Goal: Task Accomplishment & Management: Manage account settings

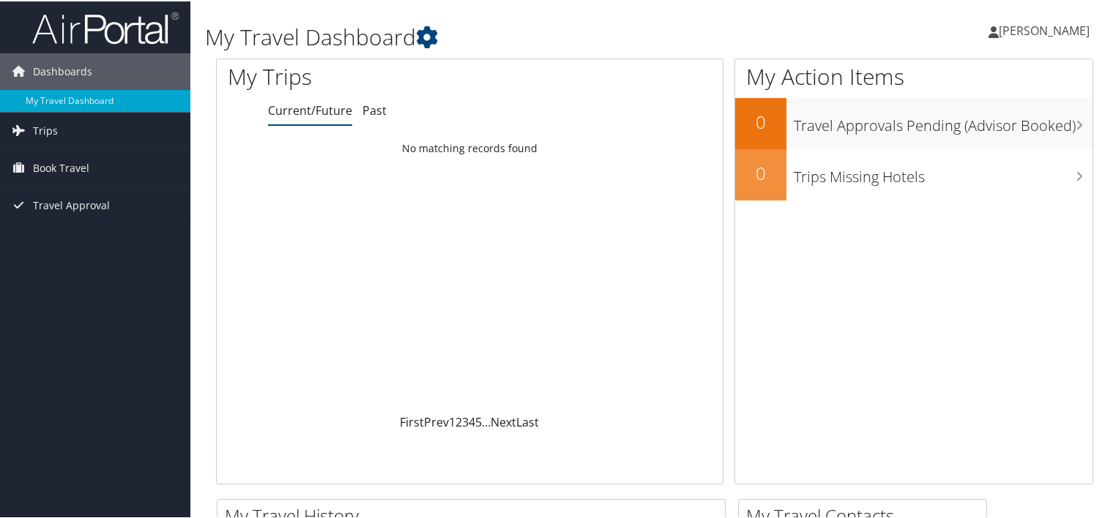
click at [1009, 33] on span "[PERSON_NAME]" at bounding box center [1043, 29] width 91 height 16
click at [983, 135] on link "View Travel Profile" at bounding box center [1004, 130] width 163 height 25
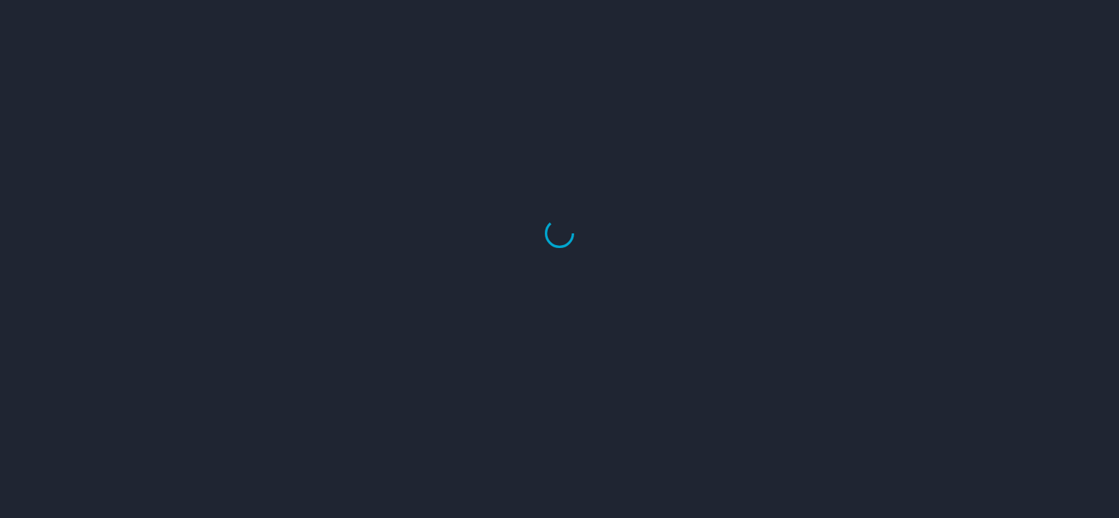
select select "US"
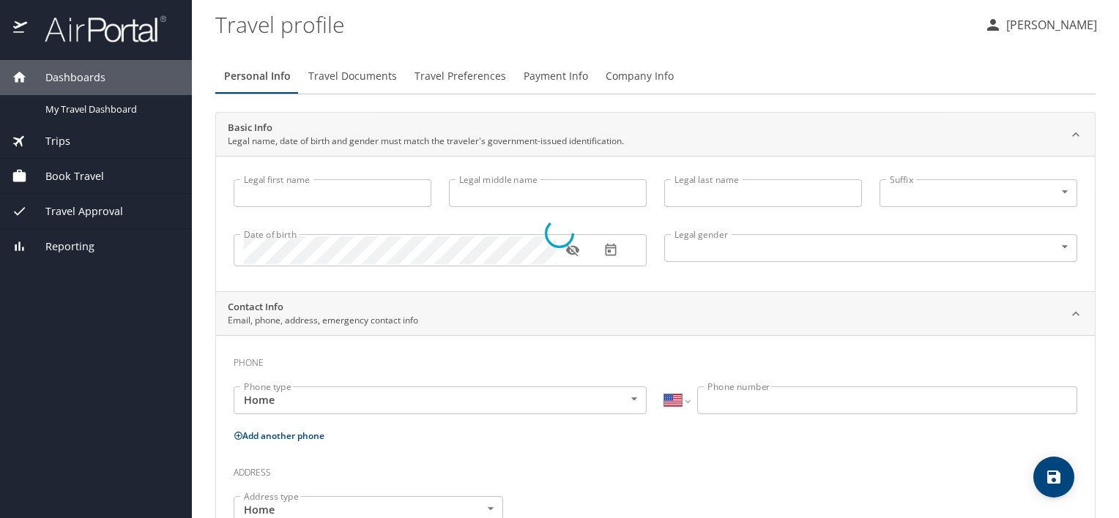
type input "[PERSON_NAME]"
type input "Leroy"
type input "Valencia"
type input "Male"
select select "US"
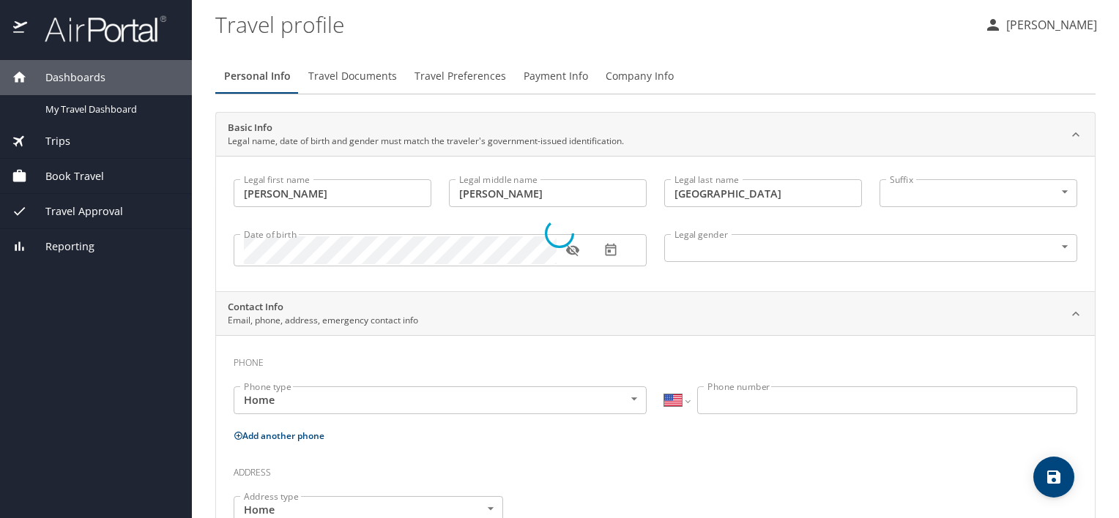
select select "US"
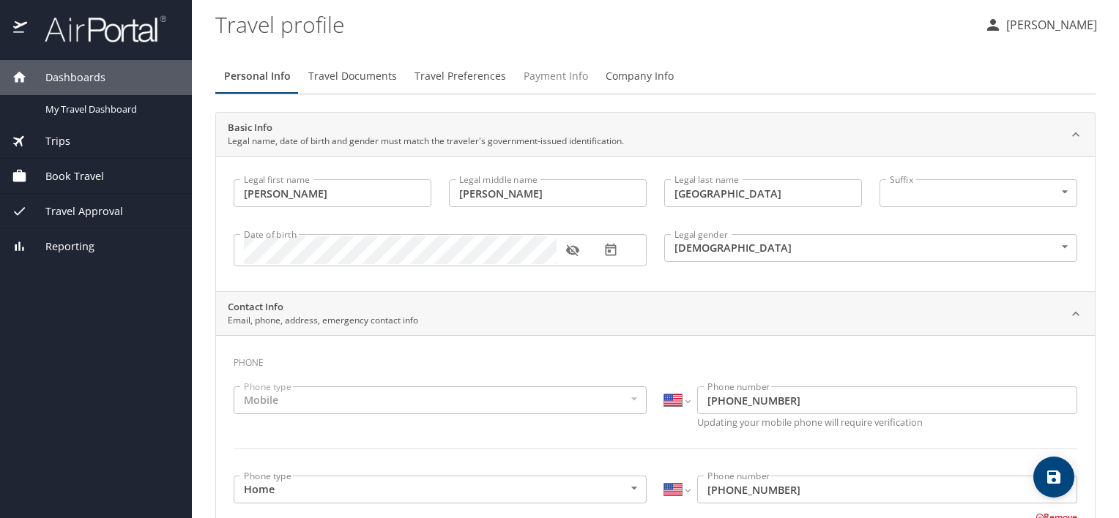
click at [536, 85] on span "Payment Info" at bounding box center [555, 76] width 64 height 18
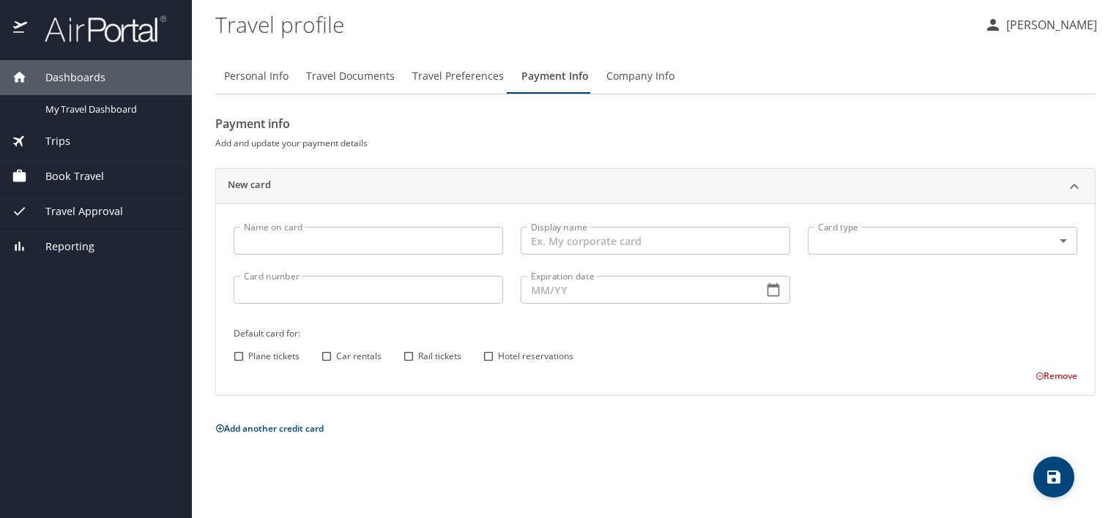
click at [298, 237] on input "Name on card" at bounding box center [368, 241] width 269 height 28
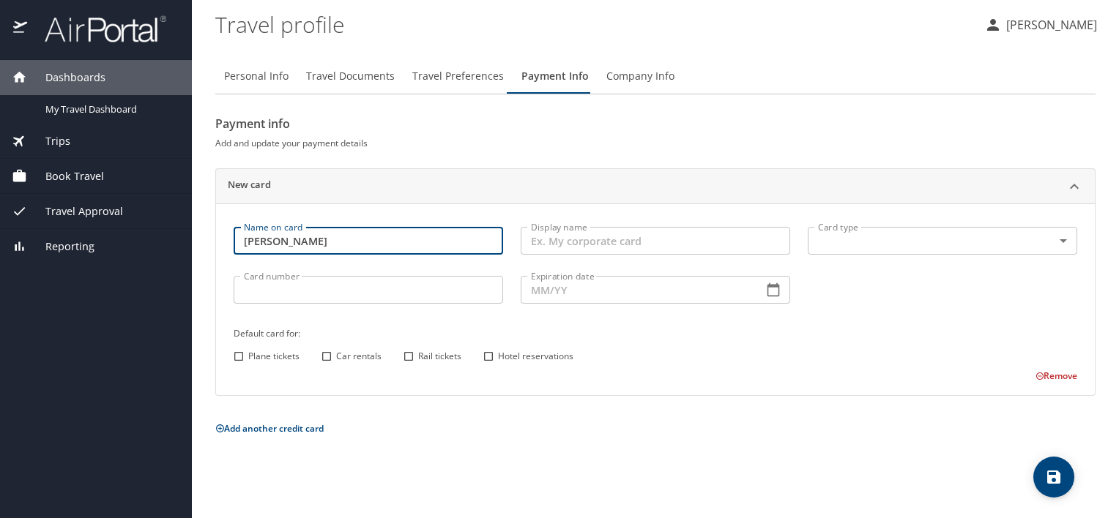
type input "[PERSON_NAME]"
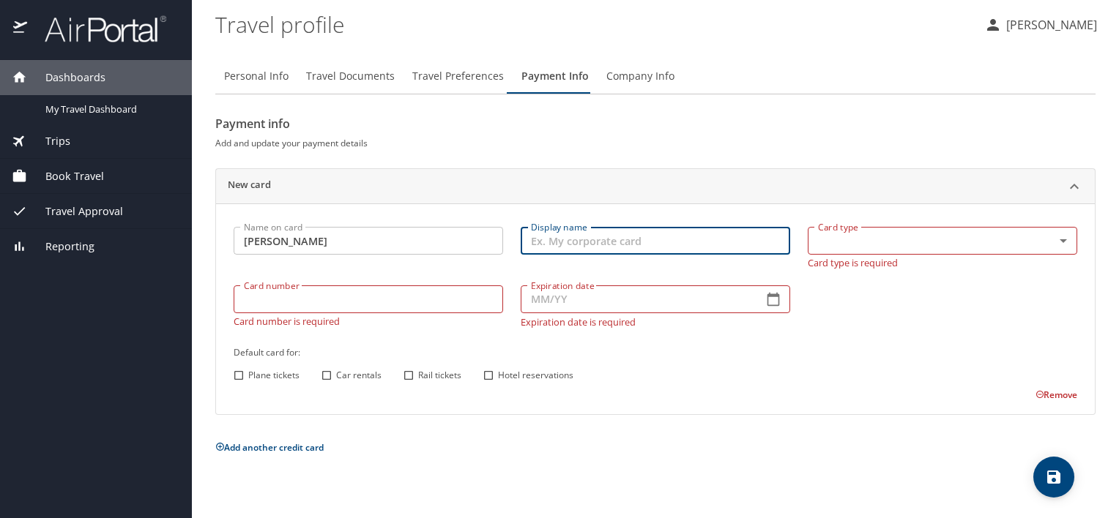
click at [609, 243] on input "Display name" at bounding box center [654, 241] width 269 height 28
type input "Wells Fargo"
click at [905, 236] on body "Dashboards My Travel Dashboard Trips Current / Future Trips Past Trips Trips Mi…" at bounding box center [559, 259] width 1119 height 518
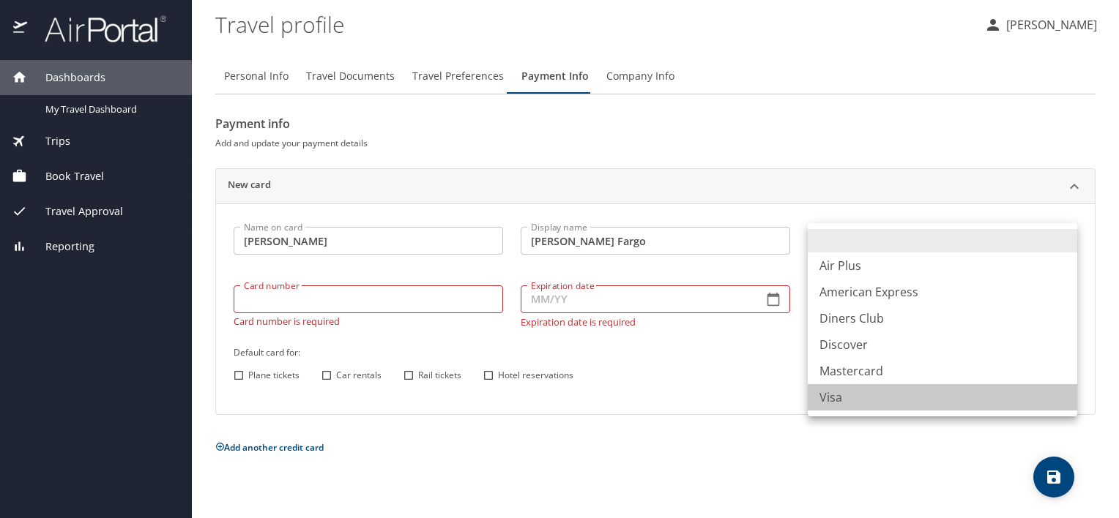
click at [838, 403] on li "Visa" at bounding box center [941, 397] width 269 height 26
type input "VI"
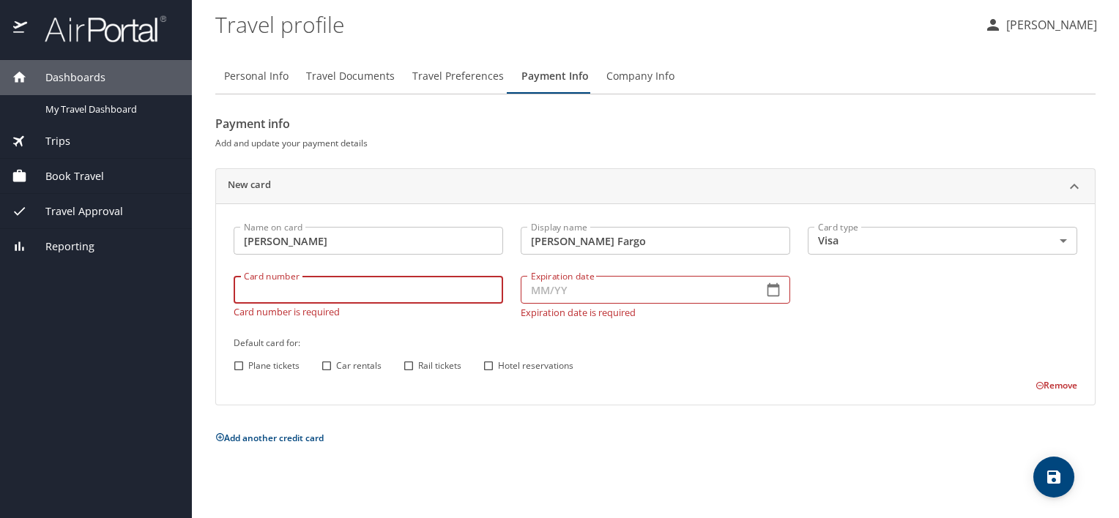
click at [364, 299] on input "Card number" at bounding box center [368, 290] width 269 height 28
type input "4808019007002906"
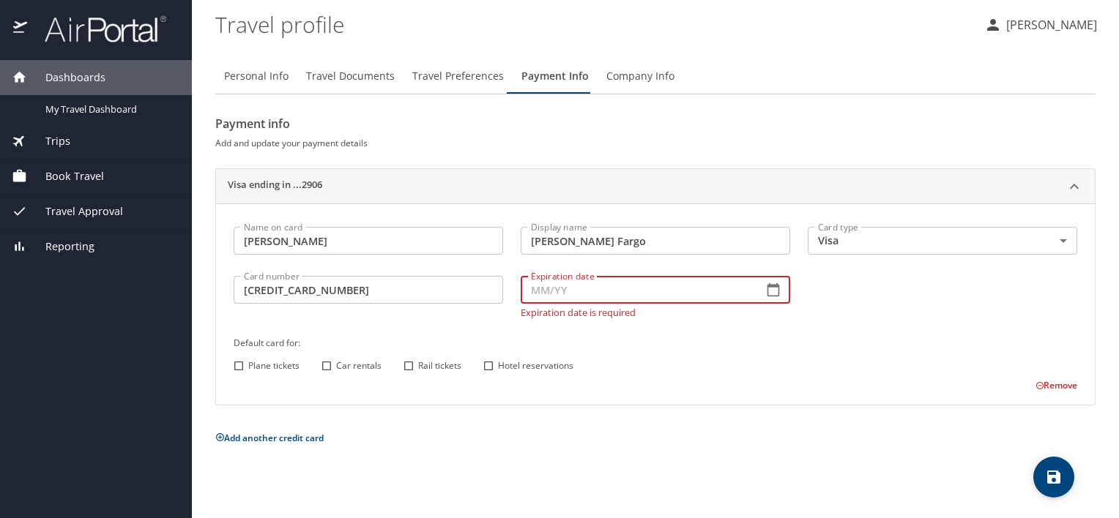
click at [548, 296] on input "Expiration date" at bounding box center [635, 290] width 231 height 28
type input "04/28"
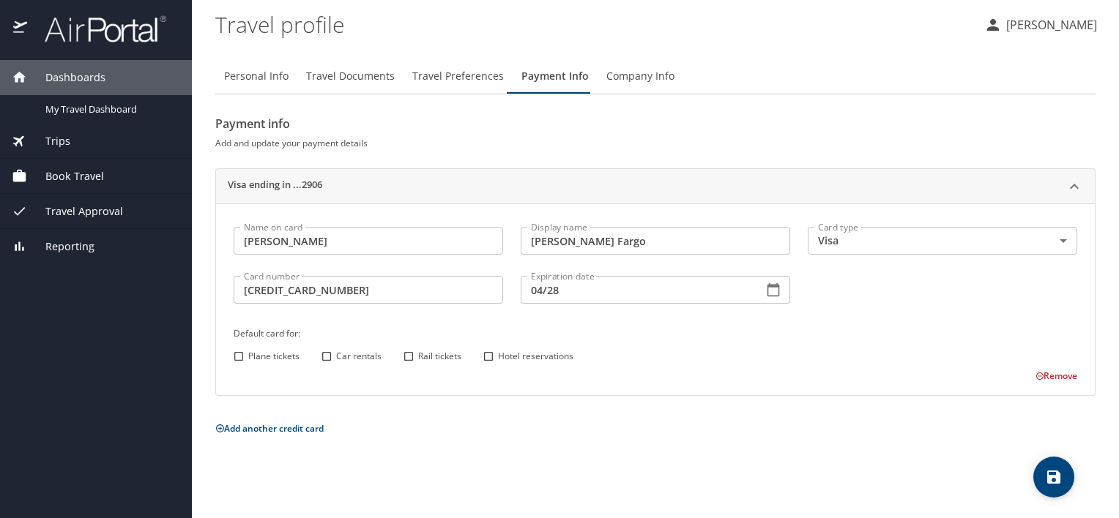
click at [240, 368] on div "Name on card Lester Valencia Name on card Display name Wells Fargo Display name…" at bounding box center [655, 300] width 861 height 165
click at [236, 357] on input "Plane tickets" at bounding box center [238, 356] width 19 height 19
checkbox input "true"
click at [327, 359] on input "Car rentals" at bounding box center [326, 356] width 19 height 19
checkbox input "true"
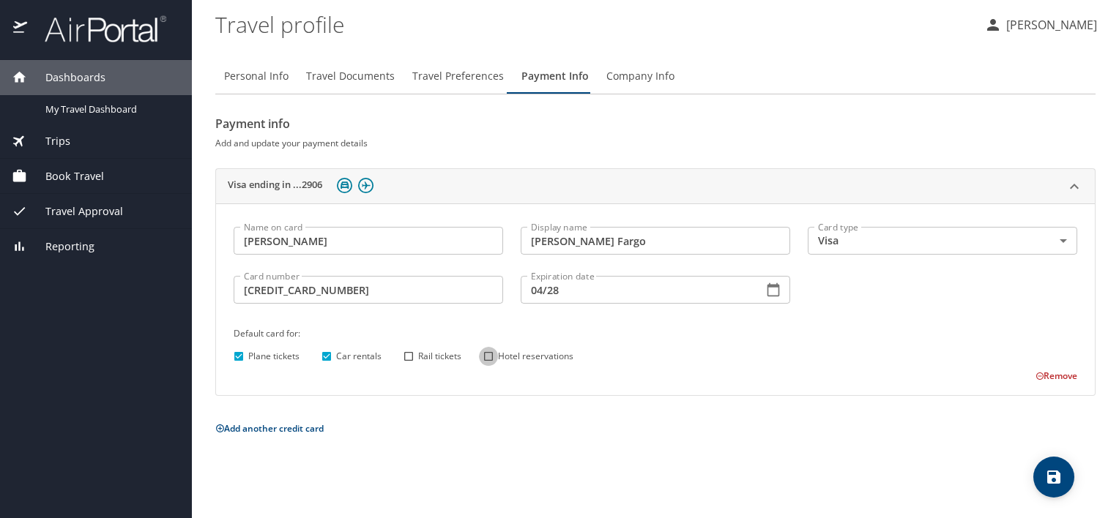
click at [489, 359] on input "Hotel reservations" at bounding box center [488, 356] width 19 height 19
checkbox input "true"
click at [410, 357] on input "Rail tickets" at bounding box center [408, 356] width 19 height 19
checkbox input "true"
drag, startPoint x: 463, startPoint y: 75, endPoint x: 556, endPoint y: 117, distance: 101.9
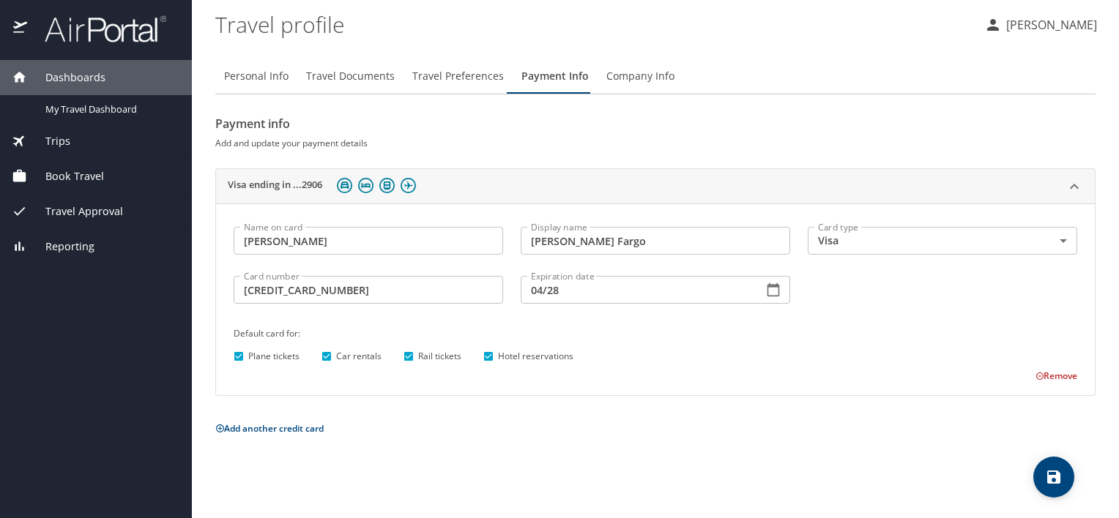
click at [556, 117] on div "Personal Info Travel Documents Travel Preferences Payment Info Company Info Pay…" at bounding box center [655, 248] width 880 height 379
click at [461, 77] on span "Travel Preferences" at bounding box center [458, 76] width 92 height 18
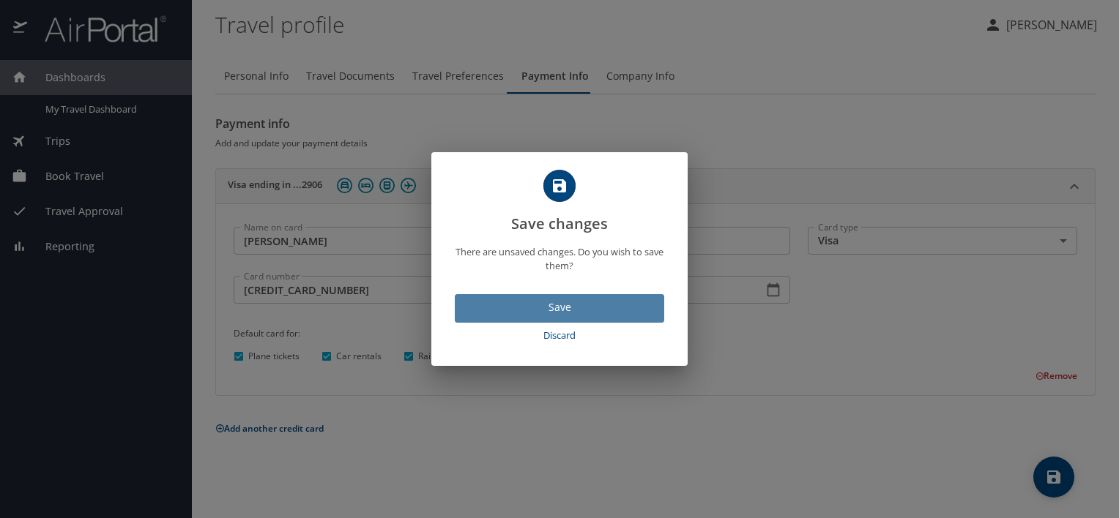
click at [553, 313] on span "Save" at bounding box center [559, 308] width 186 height 18
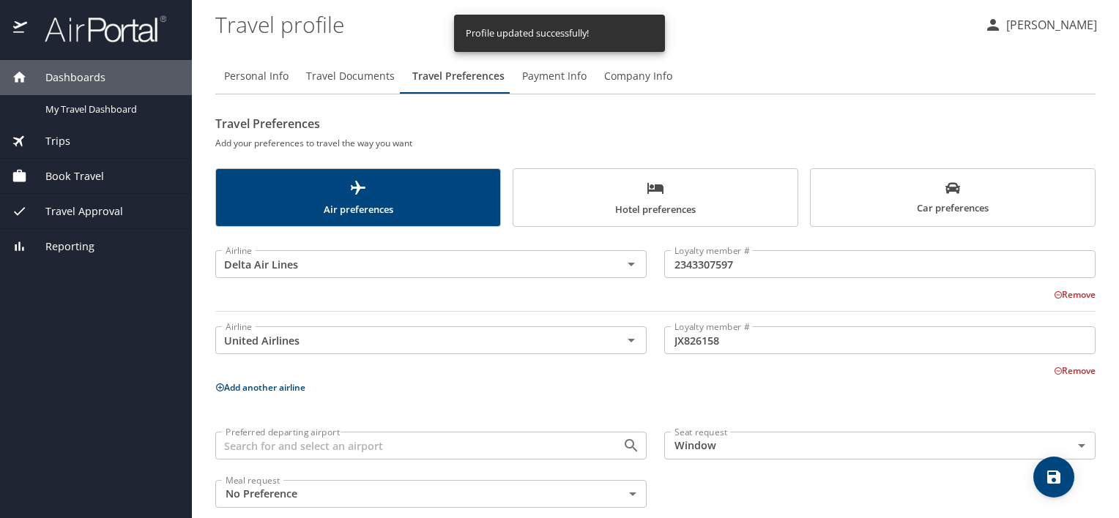
click at [542, 84] on span "Payment Info" at bounding box center [554, 76] width 64 height 18
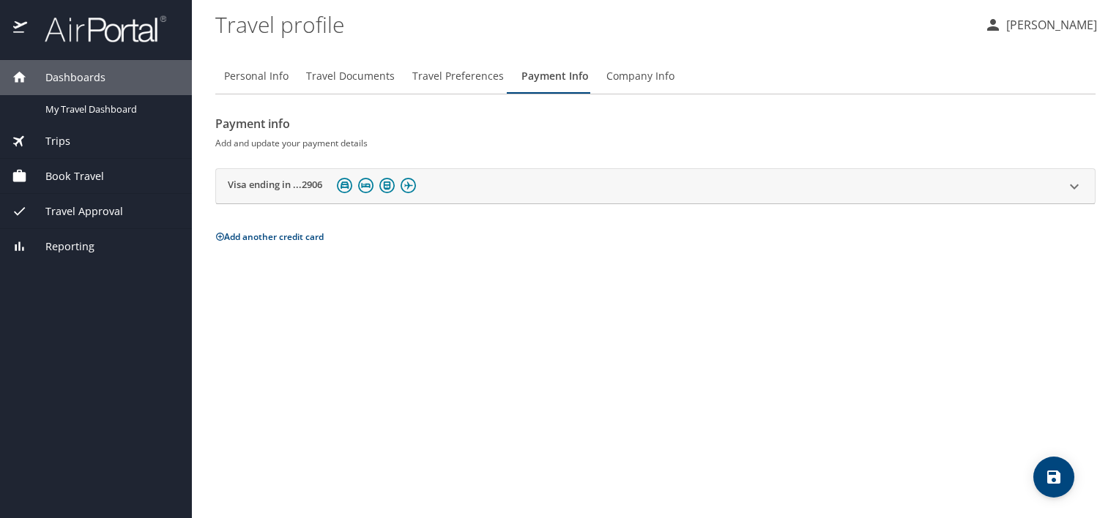
click at [300, 193] on h2 "Visa ending in ...2906" at bounding box center [275, 187] width 94 height 18
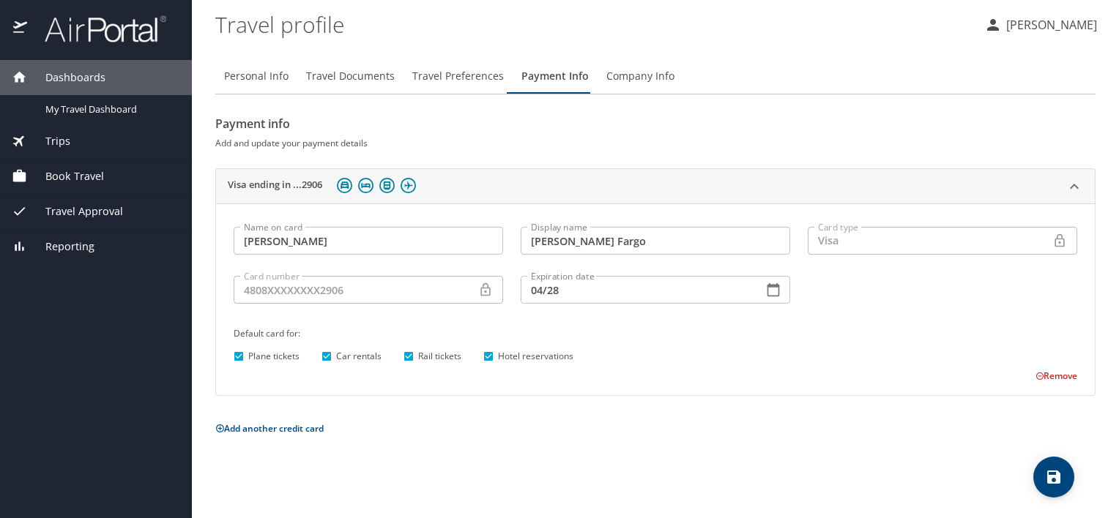
click at [504, 493] on div "Personal Info Travel Documents Travel Preferences Payment Info Company Info Pay…" at bounding box center [655, 282] width 880 height 471
